Goal: Task Accomplishment & Management: Manage account settings

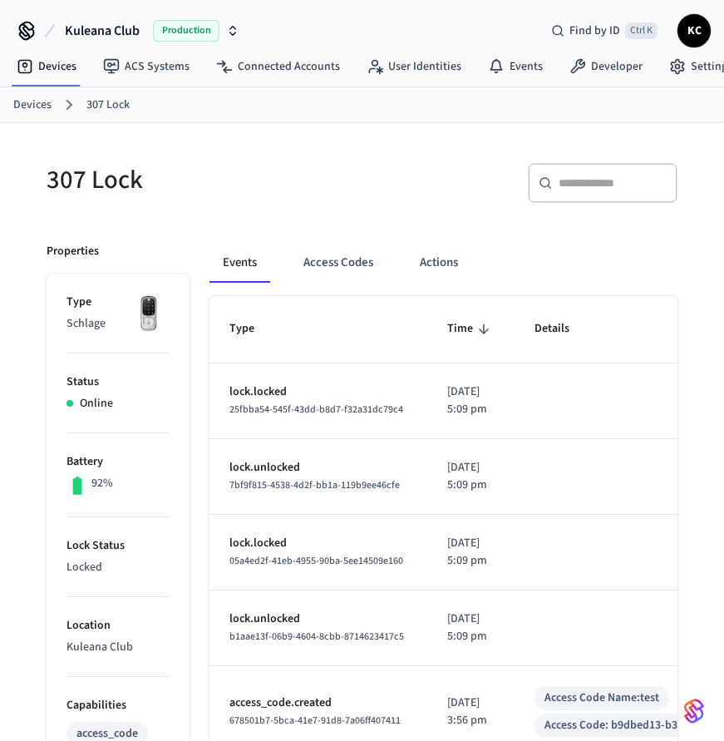
scroll to position [124, 0]
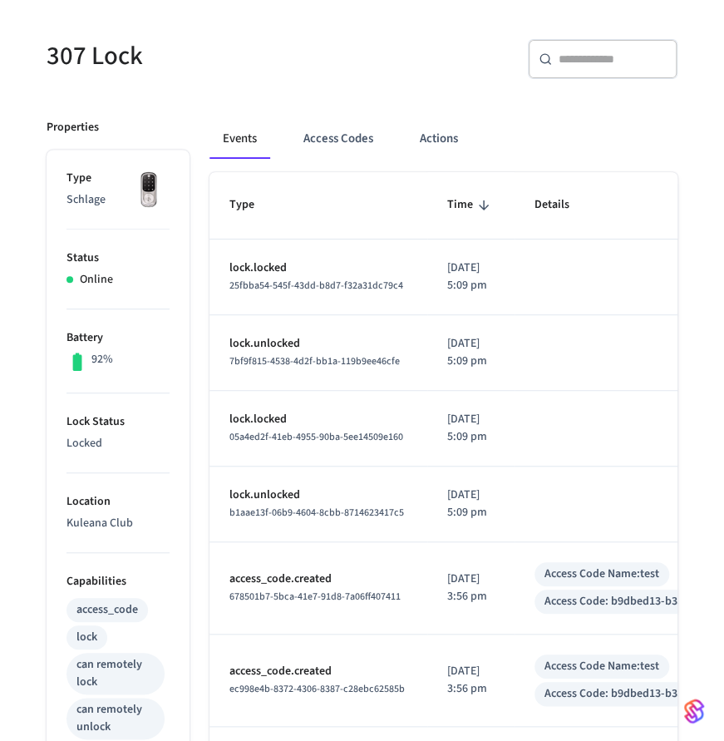
click at [337, 134] on button "Access Codes" at bounding box center [338, 139] width 96 height 40
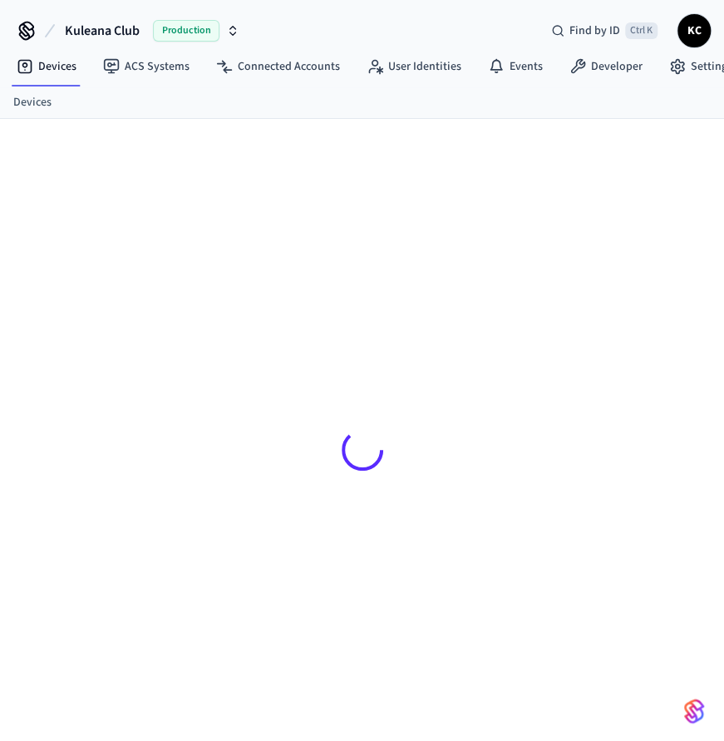
scroll to position [124, 0]
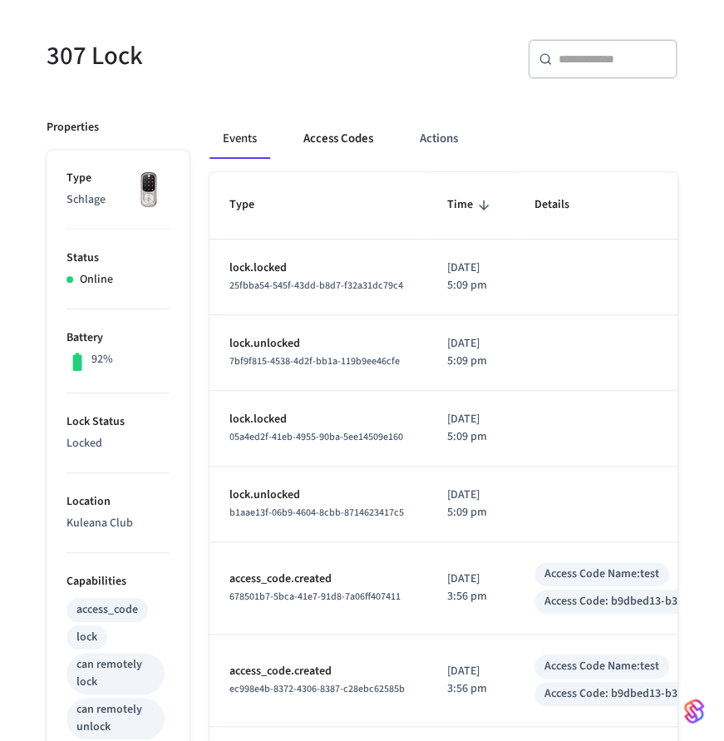
click at [337, 131] on button "Access Codes" at bounding box center [338, 139] width 96 height 40
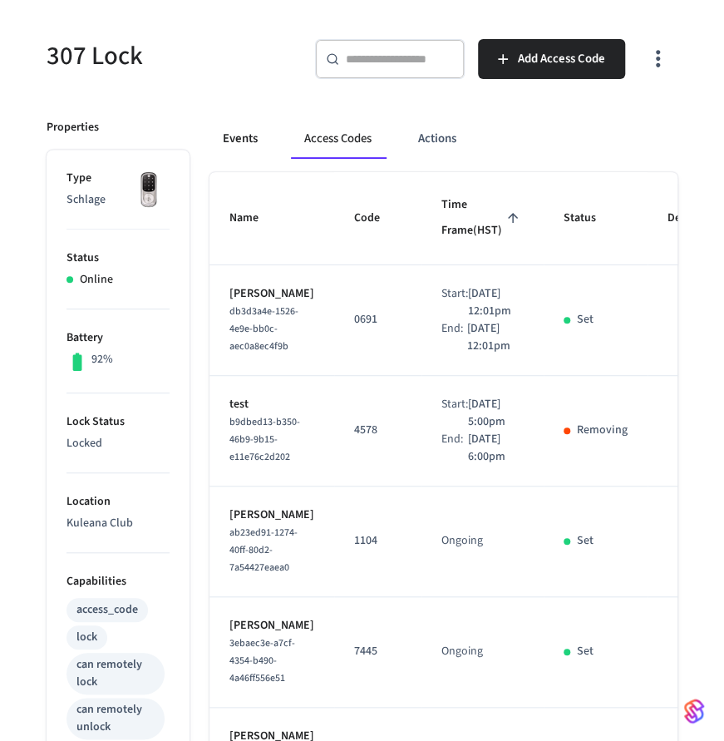
click at [242, 140] on button "Events" at bounding box center [240, 139] width 62 height 40
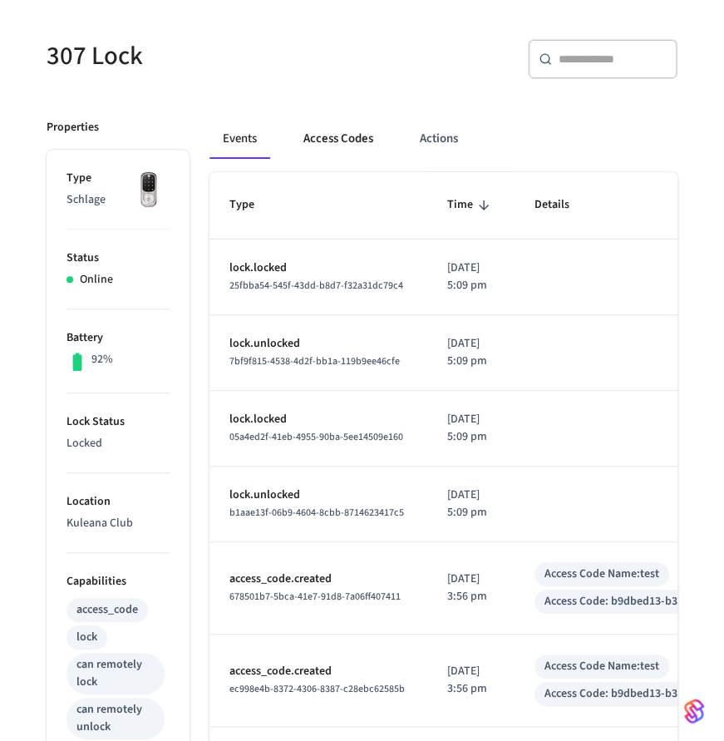
click at [370, 139] on button "Access Codes" at bounding box center [338, 139] width 96 height 40
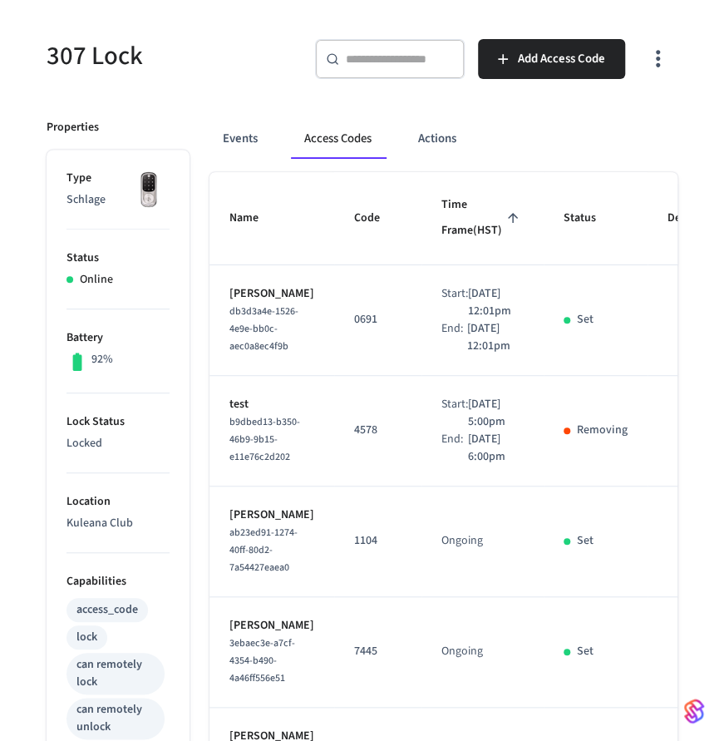
scroll to position [0, 161]
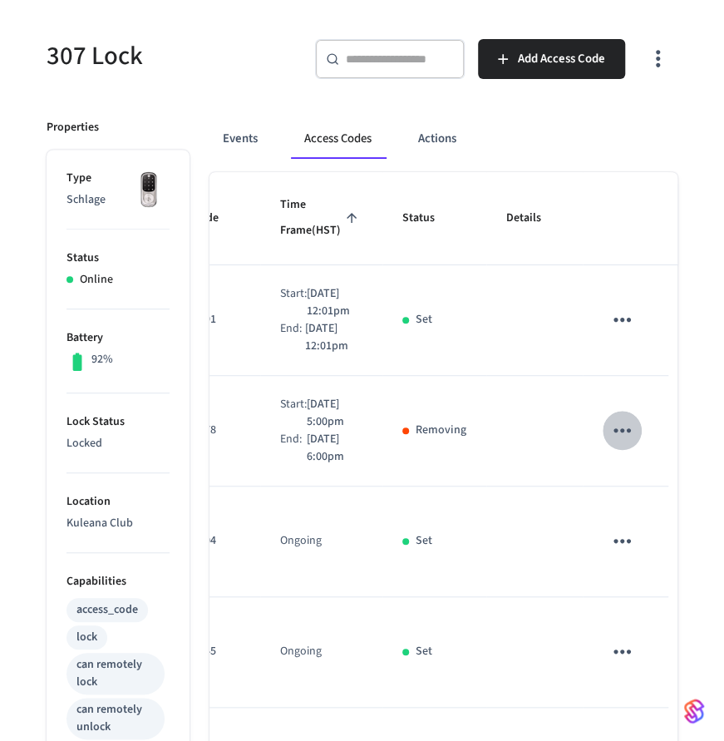
click at [609, 443] on icon "sticky table" at bounding box center [622, 430] width 26 height 26
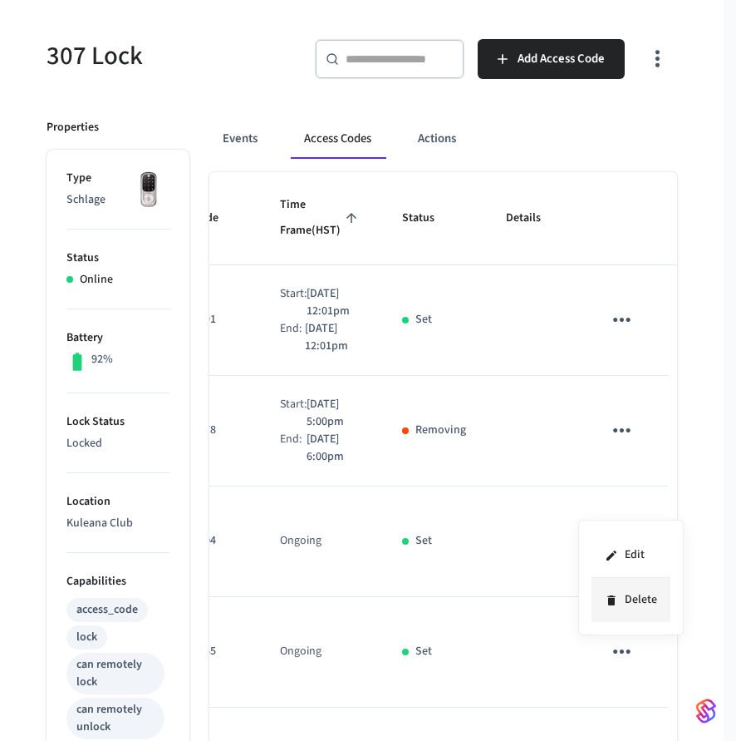
click at [627, 604] on li "Delete" at bounding box center [631, 600] width 79 height 44
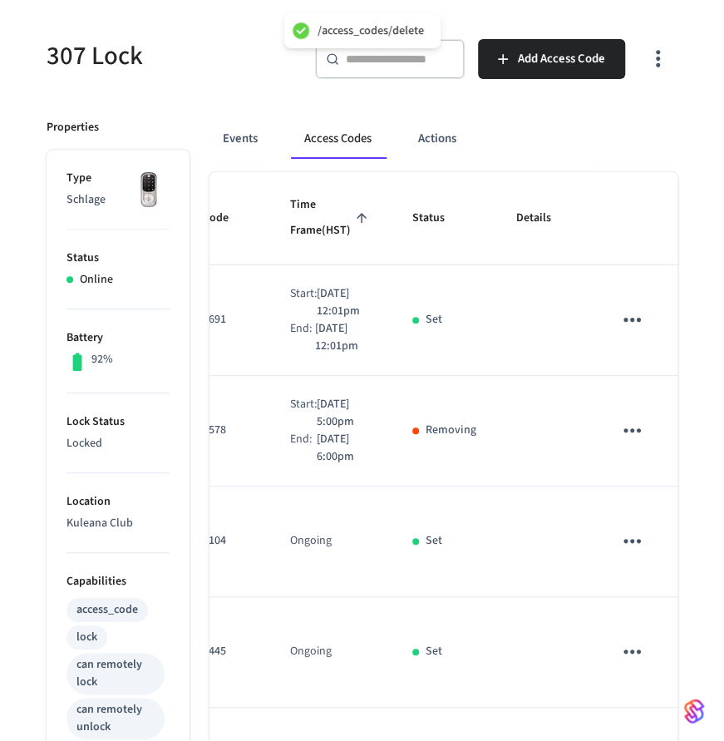
scroll to position [0, 0]
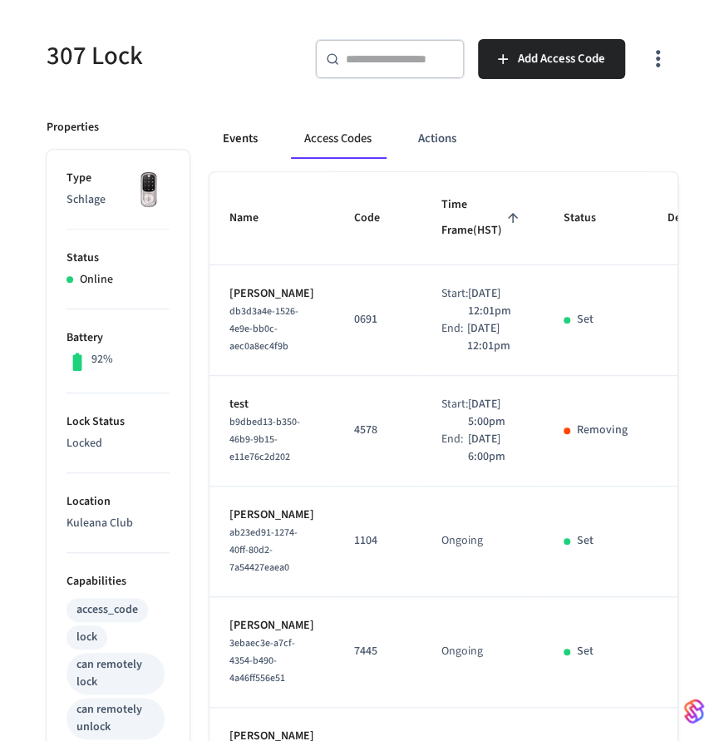
click at [232, 134] on button "Events" at bounding box center [240, 139] width 62 height 40
